Goal: Task Accomplishment & Management: Use online tool/utility

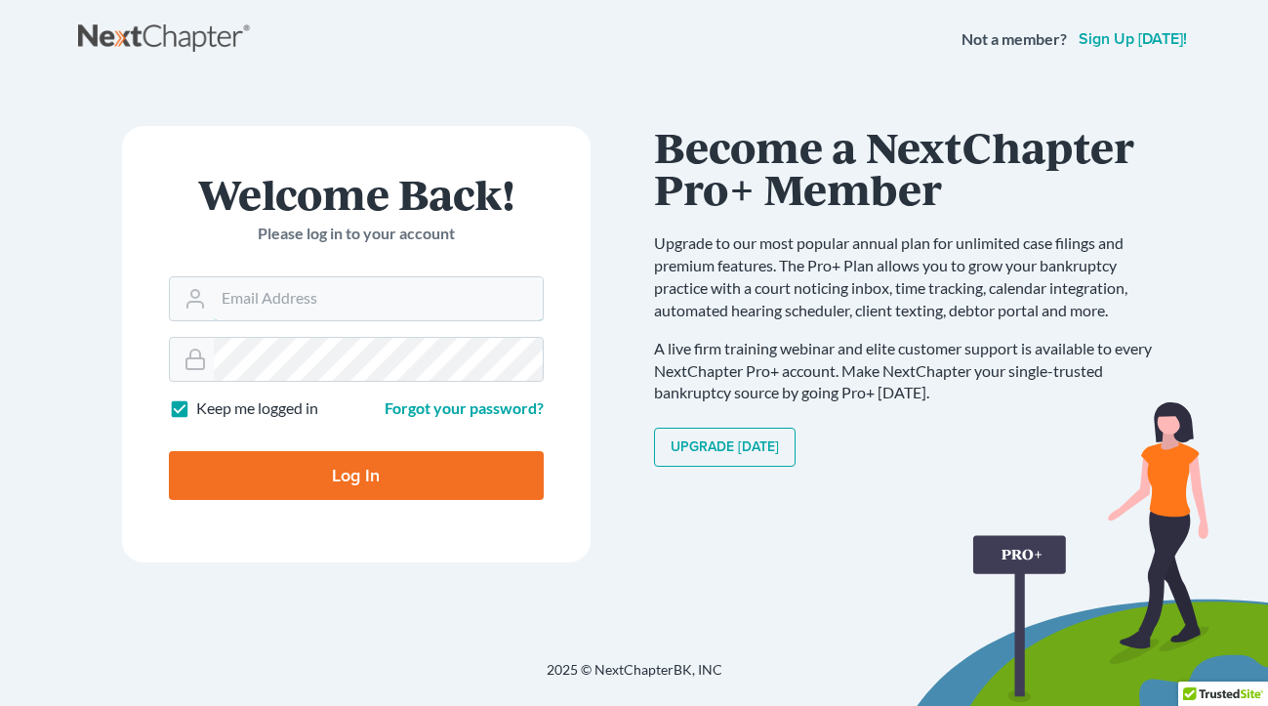
type input "[EMAIL_ADDRESS][DOMAIN_NAME]"
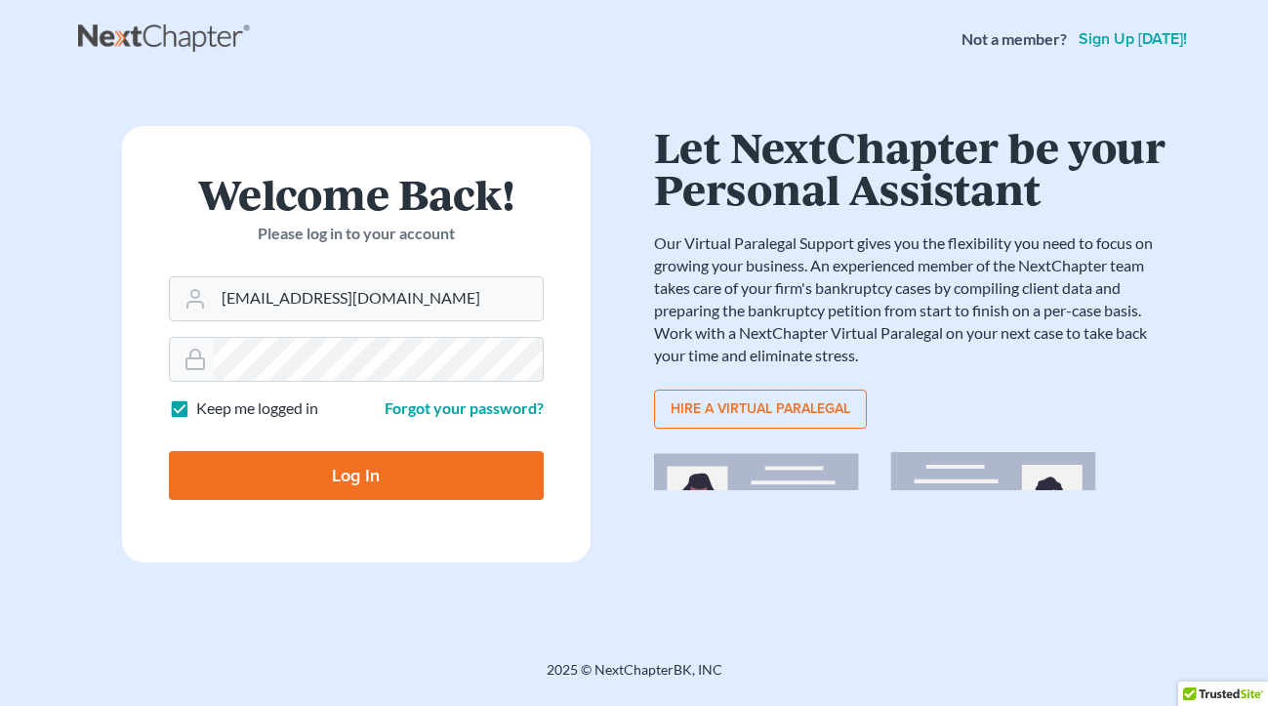
click at [419, 474] on input "Log In" at bounding box center [356, 475] width 375 height 49
type input "Thinking..."
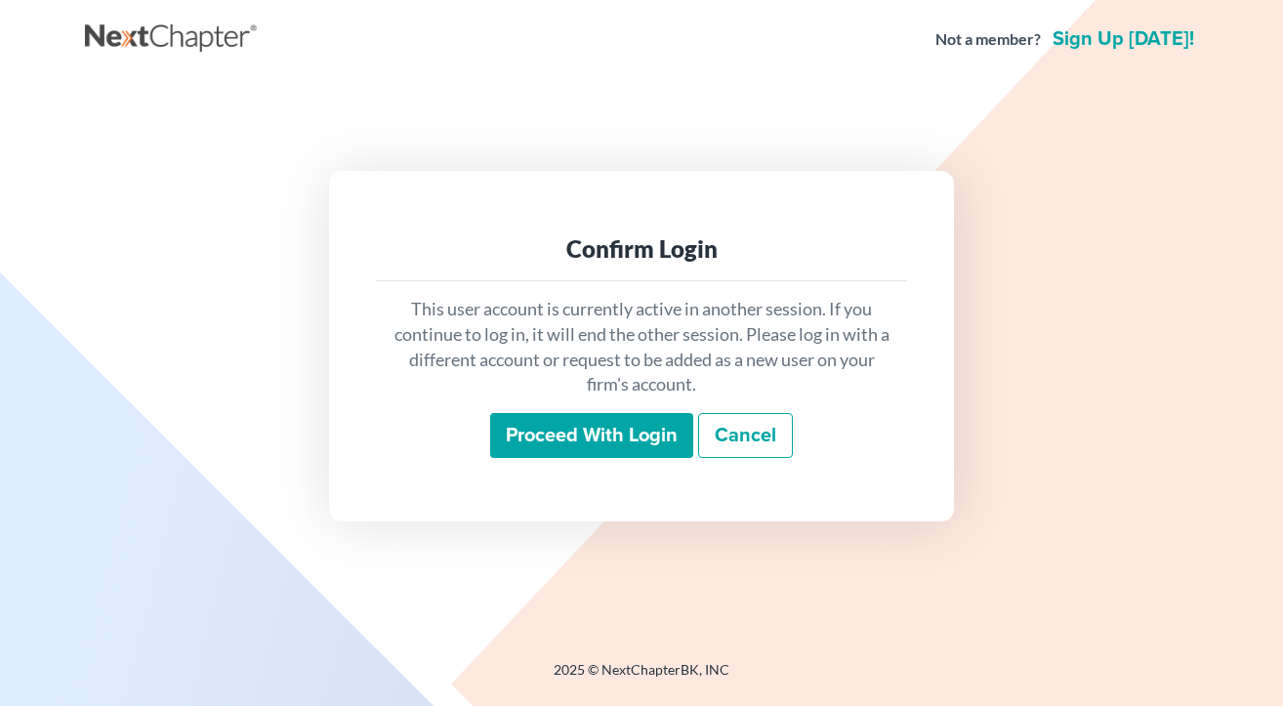
click at [667, 432] on input "Proceed with login" at bounding box center [591, 435] width 203 height 45
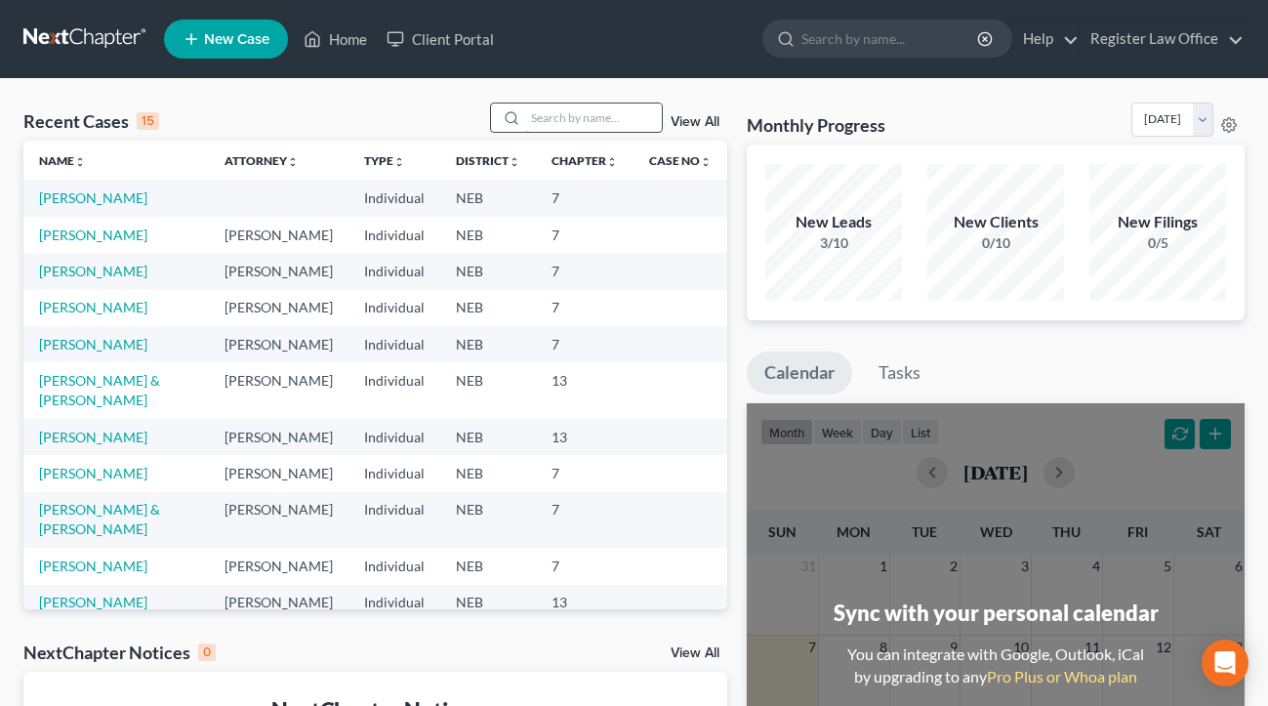
click at [579, 114] on input "search" at bounding box center [593, 118] width 137 height 28
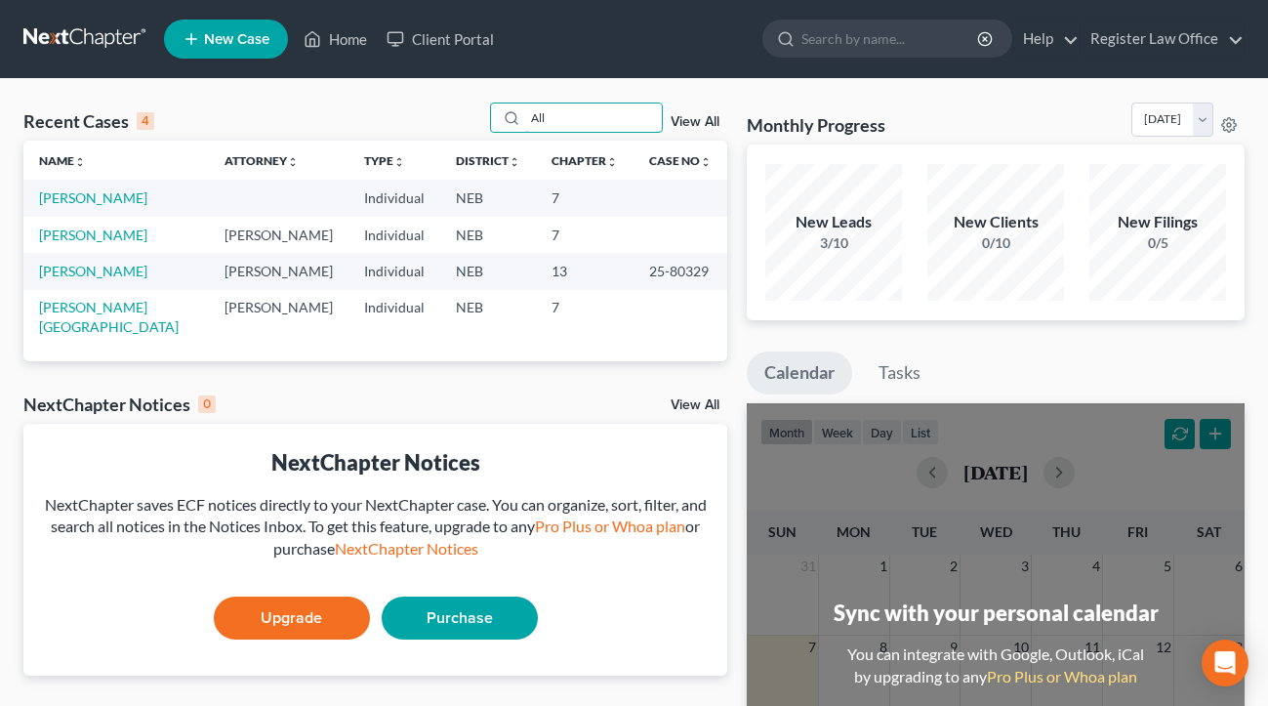
type input "All"
